Goal: Task Accomplishment & Management: Manage account settings

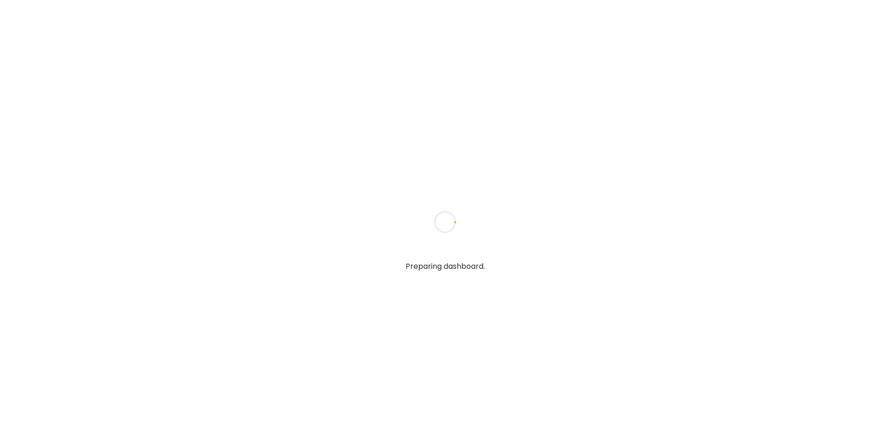
type input "**********"
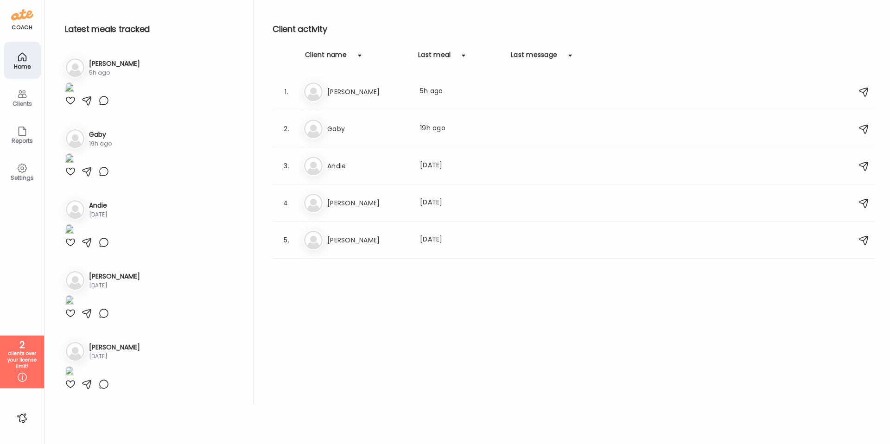
click at [444, 343] on div "Client activity Client name Last meal Last message 1. As [PERSON_NAME] Last mea…" at bounding box center [574, 202] width 603 height 405
click at [25, 380] on icon at bounding box center [22, 377] width 9 height 9
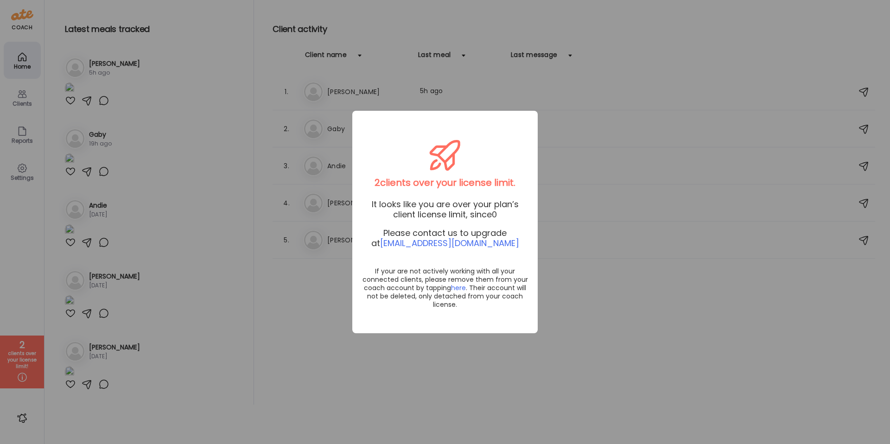
click at [559, 300] on div "Ate Coach Dashboard Wahoo! It’s official Take a moment to set up your Coach Pro…" at bounding box center [445, 222] width 890 height 444
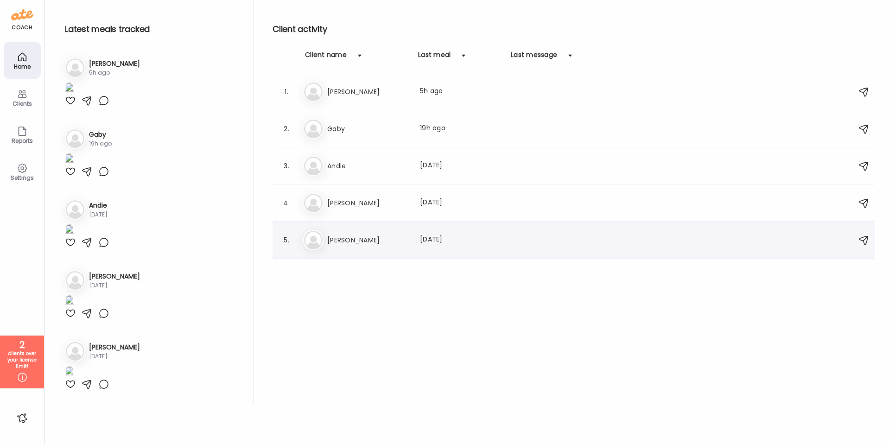
click at [514, 240] on div at bounding box center [531, 240] width 36 height 11
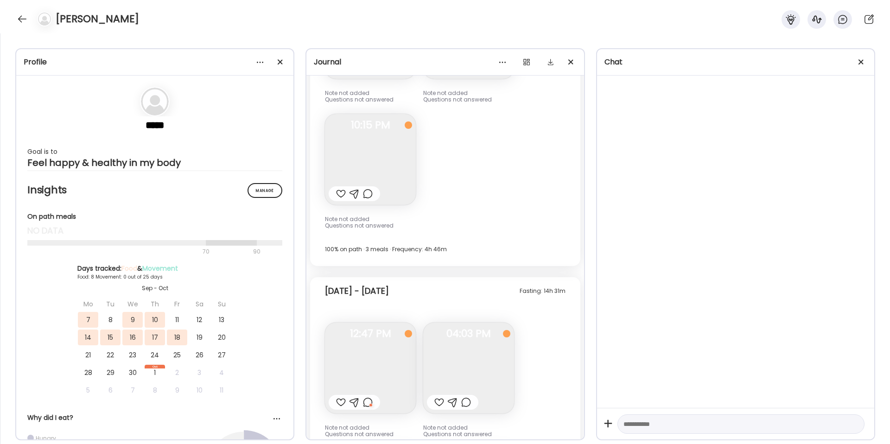
scroll to position [2919, 0]
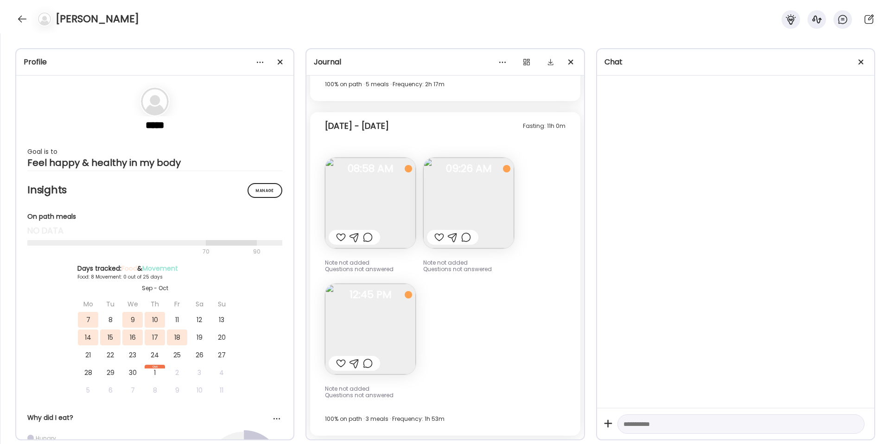
click at [45, 19] on img at bounding box center [44, 19] width 13 height 13
click at [380, 15] on div "[PERSON_NAME]" at bounding box center [445, 16] width 890 height 33
click at [29, 20] on div at bounding box center [22, 19] width 15 height 15
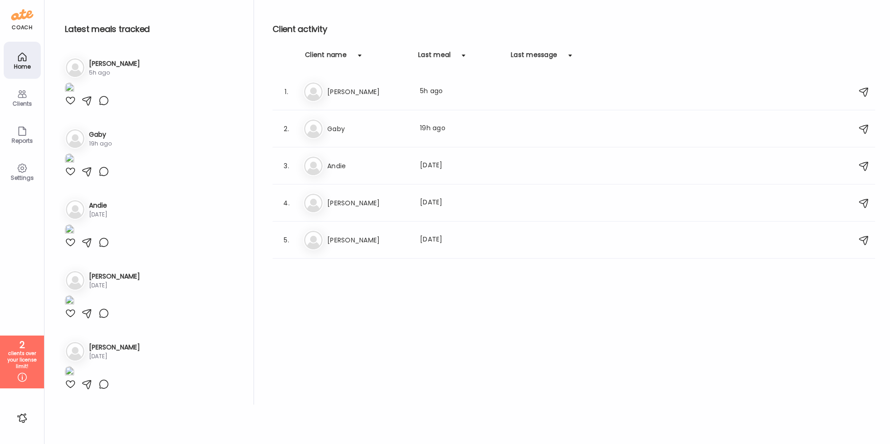
click at [25, 97] on icon at bounding box center [22, 94] width 9 height 8
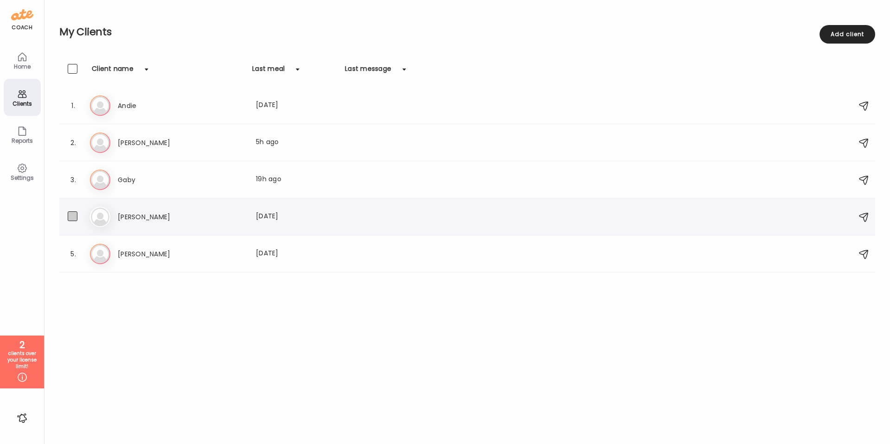
click at [72, 217] on span at bounding box center [73, 216] width 10 height 10
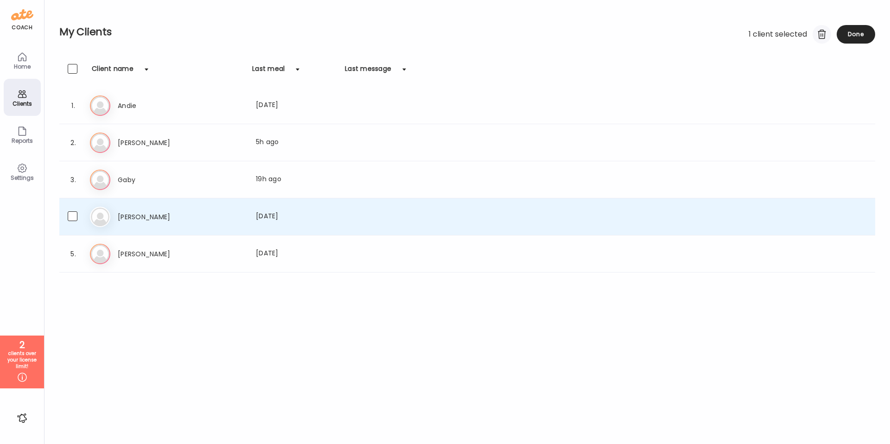
click at [820, 38] on div at bounding box center [822, 34] width 19 height 19
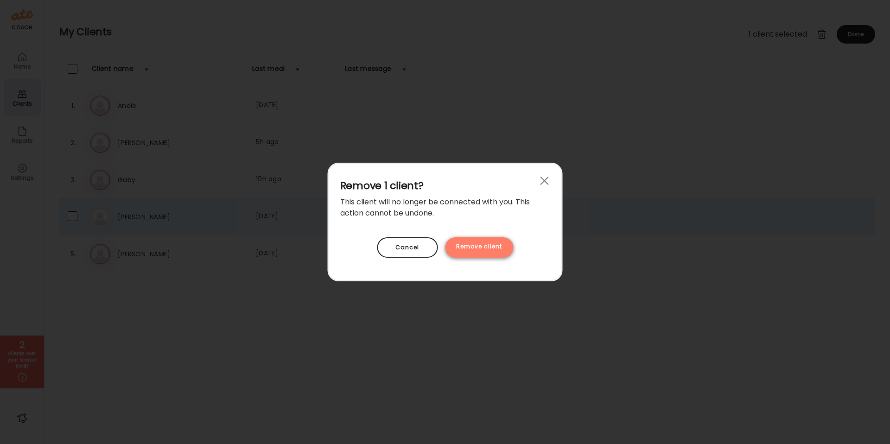
click at [488, 243] on div "Remove client" at bounding box center [479, 247] width 68 height 20
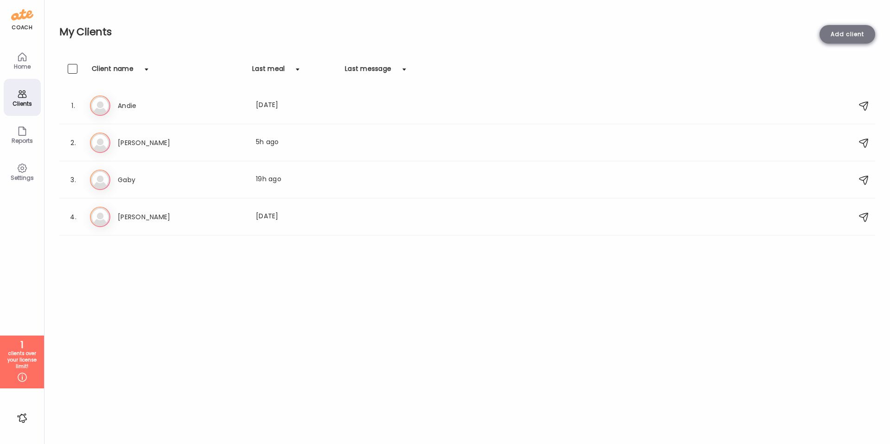
click at [849, 32] on div "Add client" at bounding box center [848, 34] width 56 height 19
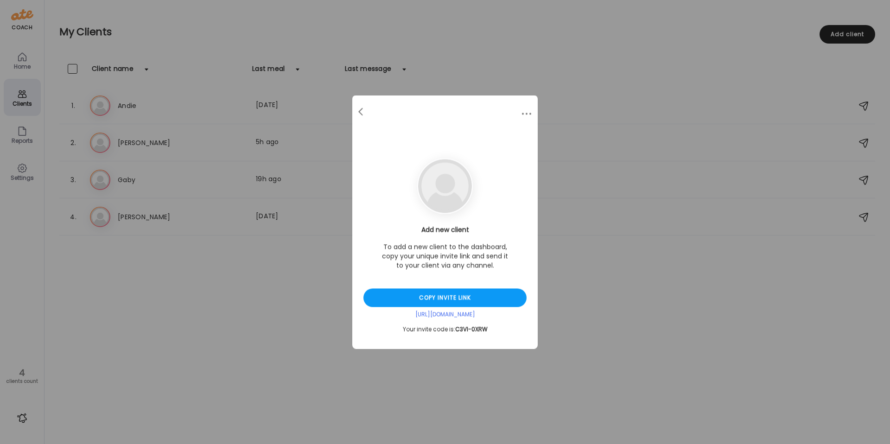
click at [601, 283] on div "Ate Coach Dashboard Wahoo! It’s official Take a moment to set up your Coach Pro…" at bounding box center [445, 222] width 890 height 444
